Goal: Task Accomplishment & Management: Use online tool/utility

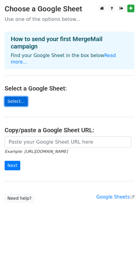
click at [20, 97] on link "Select..." at bounding box center [16, 102] width 23 height 10
click at [19, 97] on link "Select..." at bounding box center [16, 102] width 23 height 10
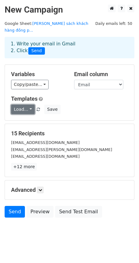
click at [31, 105] on link "Load..." at bounding box center [23, 110] width 24 height 10
click at [83, 105] on div "Load... No templates saved Save" at bounding box center [69, 110] width 126 height 10
click at [28, 105] on link "Load..." at bounding box center [23, 110] width 24 height 10
click at [71, 95] on h5 "Templates" at bounding box center [69, 98] width 117 height 7
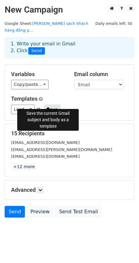
click at [48, 105] on button "Save" at bounding box center [52, 110] width 16 height 10
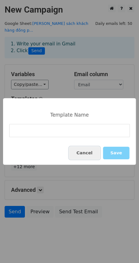
click at [93, 158] on button "Cancel" at bounding box center [84, 153] width 31 height 13
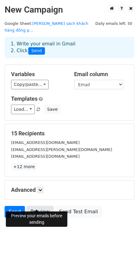
click at [41, 206] on link "Preview" at bounding box center [39, 212] width 27 height 12
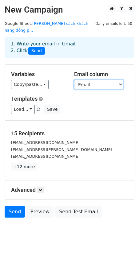
click at [122, 80] on select "Email DearName Company Phone Website Address Subject DestinationPort LoadingPor…" at bounding box center [98, 85] width 49 height 10
click at [74, 80] on select "Email DearName Company Phone Website Address Subject DestinationPort LoadingPor…" at bounding box center [98, 85] width 49 height 10
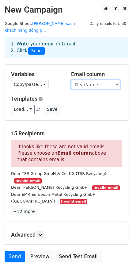
click at [118, 80] on select "Email DearName Company Phone Website Address Subject DestinationPort LoadingPor…" at bounding box center [95, 85] width 49 height 10
select select "Email"
click at [71, 80] on select "Email DearName Company Phone Website Address Subject DestinationPort LoadingPor…" at bounding box center [95, 85] width 49 height 10
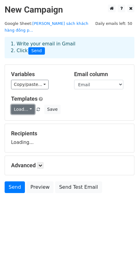
click at [27, 105] on link "Load..." at bounding box center [23, 110] width 24 height 10
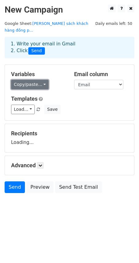
click at [39, 80] on link "Copy/paste..." at bounding box center [29, 85] width 37 height 10
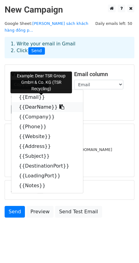
click at [37, 102] on link "{{DearName}}" at bounding box center [46, 107] width 71 height 10
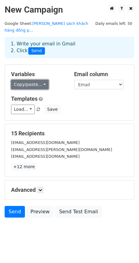
click at [42, 80] on link "Copy/paste..." at bounding box center [29, 85] width 37 height 10
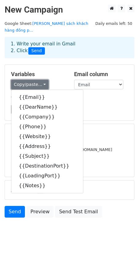
click at [42, 80] on link "Copy/paste..." at bounding box center [29, 85] width 37 height 10
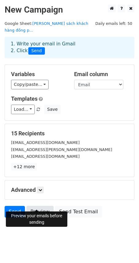
click at [36, 206] on link "Preview" at bounding box center [39, 212] width 27 height 12
click at [33, 206] on link "Preview" at bounding box center [39, 212] width 27 height 12
click at [38, 206] on link "Preview" at bounding box center [39, 212] width 27 height 12
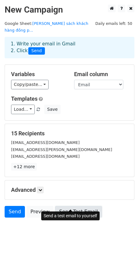
click at [56, 206] on link "Send Test Email" at bounding box center [78, 212] width 47 height 12
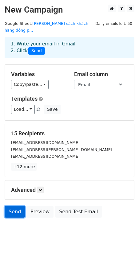
click at [18, 206] on link "Send" at bounding box center [15, 212] width 20 height 12
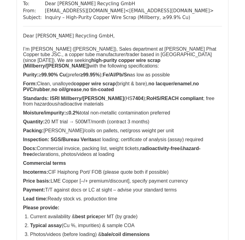
scroll to position [540, 0]
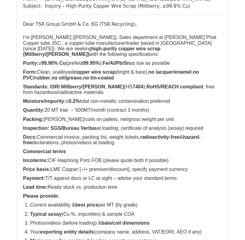
scroll to position [61, 0]
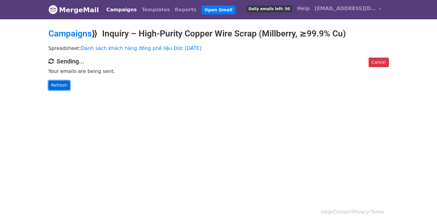
click at [62, 83] on link "Refresh" at bounding box center [59, 86] width 22 height 10
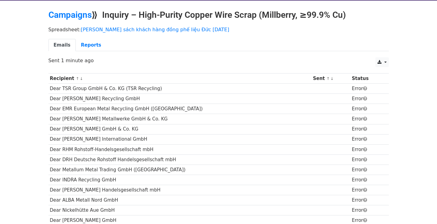
scroll to position [31, 0]
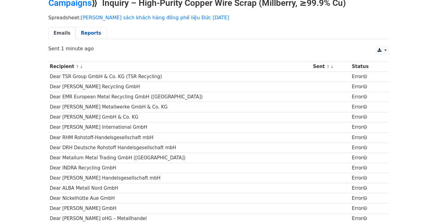
click at [88, 34] on link "Reports" at bounding box center [91, 33] width 31 height 13
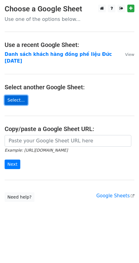
click at [18, 95] on link "Select..." at bounding box center [16, 100] width 23 height 10
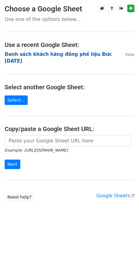
click at [100, 53] on strong "Danh sách khách hàng đồng phế liệu Đức 07.10.2025" at bounding box center [58, 58] width 107 height 13
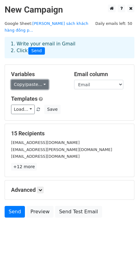
click at [41, 80] on link "Copy/paste..." at bounding box center [29, 85] width 37 height 10
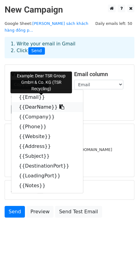
click at [32, 102] on link "{{DearName}}" at bounding box center [46, 107] width 71 height 10
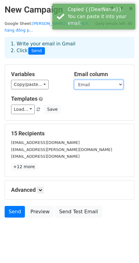
click at [123, 80] on select "Email DearName Company Phone Website Address Subject DestinationPort LoadingPor…" at bounding box center [98, 85] width 49 height 10
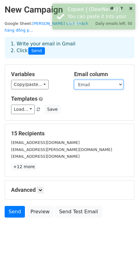
click at [74, 80] on select "Email DearName Company Phone Website Address Subject DestinationPort LoadingPor…" at bounding box center [98, 85] width 49 height 10
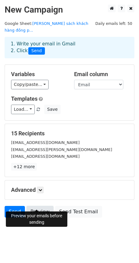
click at [44, 206] on link "Preview" at bounding box center [39, 212] width 27 height 12
click at [29, 206] on link "Preview" at bounding box center [39, 212] width 27 height 12
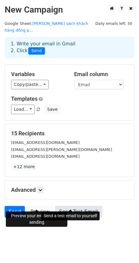
click at [77, 206] on link "Send Test Email" at bounding box center [78, 212] width 47 height 12
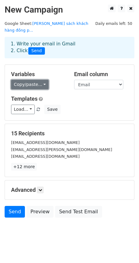
click at [40, 80] on link "Copy/paste..." at bounding box center [29, 85] width 37 height 10
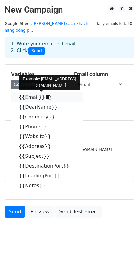
click at [46, 95] on icon at bounding box center [48, 97] width 5 height 5
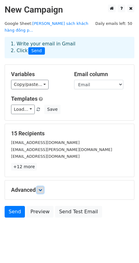
click at [42, 188] on icon at bounding box center [40, 190] width 4 height 4
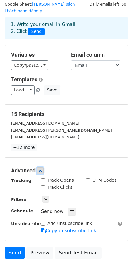
scroll to position [38, 0]
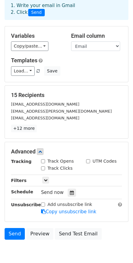
click at [43, 159] on input "Track Opens" at bounding box center [43, 161] width 4 height 4
checkbox input "true"
click at [45, 165] on div "Track Clicks" at bounding box center [57, 168] width 32 height 6
click at [43, 166] on input "Track Clicks" at bounding box center [43, 168] width 4 height 4
checkbox input "true"
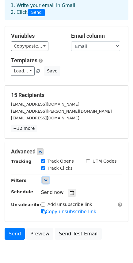
click at [45, 178] on icon at bounding box center [46, 180] width 4 height 4
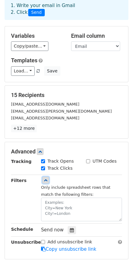
click at [45, 178] on icon at bounding box center [46, 180] width 4 height 4
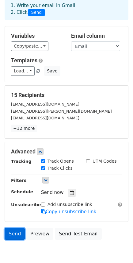
click at [17, 228] on link "Send" at bounding box center [15, 234] width 20 height 12
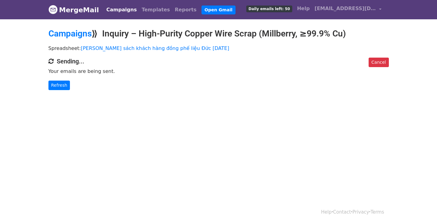
click at [88, 129] on html "MergeMail Campaigns Templates Reports Open Gmail Daily emails left: 50 Help qua…" at bounding box center [218, 112] width 437 height 224
click at [61, 84] on link "Refresh" at bounding box center [59, 86] width 22 height 10
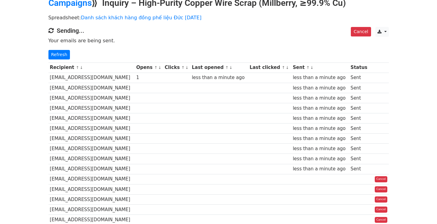
scroll to position [31, 0]
click at [61, 54] on link "Refresh" at bounding box center [59, 55] width 22 height 10
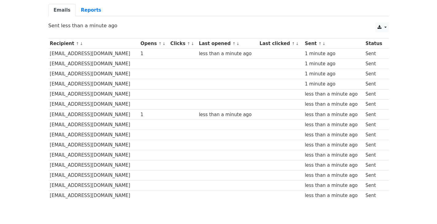
scroll to position [23, 0]
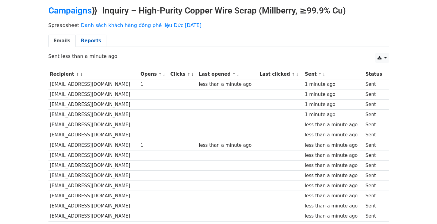
click at [89, 42] on link "Reports" at bounding box center [91, 41] width 31 height 13
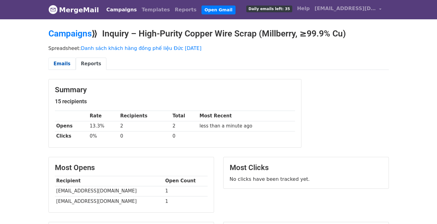
click at [63, 62] on link "Emails" at bounding box center [61, 64] width 27 height 13
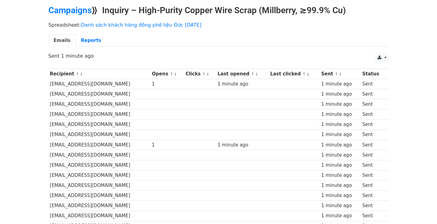
scroll to position [23, 0]
click at [79, 39] on link "Reports" at bounding box center [91, 41] width 31 height 13
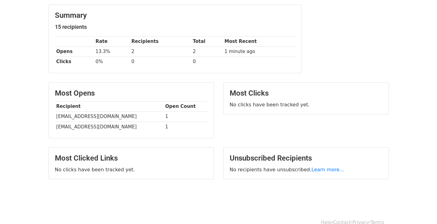
scroll to position [85, 0]
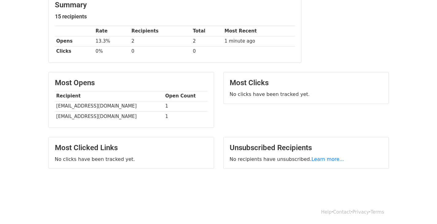
click at [426, 64] on body "MergeMail Campaigns Templates Reports Open Gmail Daily emails left: 35 Help qua…" at bounding box center [218, 57] width 437 height 285
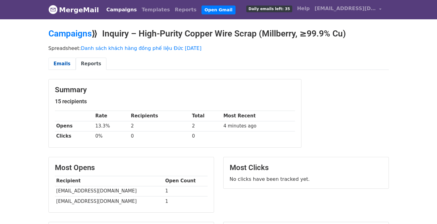
click at [64, 64] on link "Emails" at bounding box center [61, 64] width 27 height 13
